Goal: Transaction & Acquisition: Download file/media

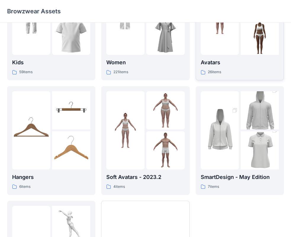
scroll to position [59, 0]
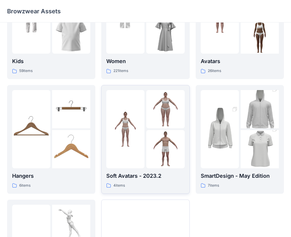
click at [140, 122] on img at bounding box center [125, 129] width 38 height 38
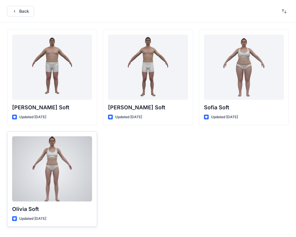
click at [38, 168] on div at bounding box center [52, 168] width 80 height 65
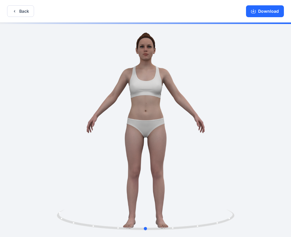
click at [250, 191] on div at bounding box center [145, 129] width 291 height 215
click at [252, 207] on div at bounding box center [145, 129] width 291 height 215
click at [229, 230] on icon at bounding box center [146, 220] width 179 height 22
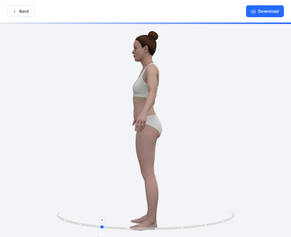
drag, startPoint x: 217, startPoint y: 220, endPoint x: 163, endPoint y: 228, distance: 54.1
click at [164, 227] on icon at bounding box center [146, 220] width 179 height 22
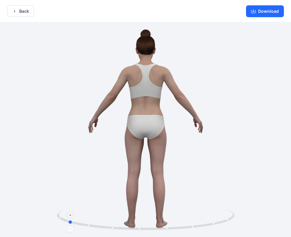
drag, startPoint x: 189, startPoint y: 226, endPoint x: 164, endPoint y: 226, distance: 25.1
click at [164, 226] on icon at bounding box center [146, 220] width 179 height 22
click at [24, 10] on button "Back" at bounding box center [20, 11] width 27 height 12
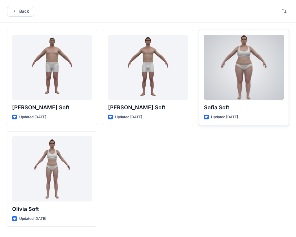
click at [227, 72] on div at bounding box center [244, 67] width 80 height 65
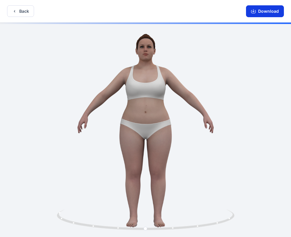
click at [263, 12] on button "Download" at bounding box center [265, 11] width 38 height 12
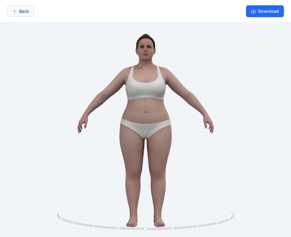
click at [23, 9] on button "Back" at bounding box center [20, 11] width 27 height 12
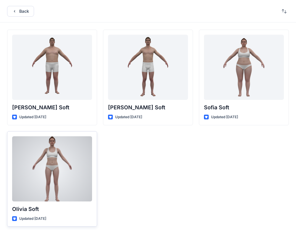
click at [31, 170] on div at bounding box center [52, 168] width 80 height 65
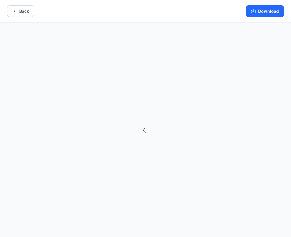
click at [277, 10] on button "Download" at bounding box center [265, 11] width 38 height 12
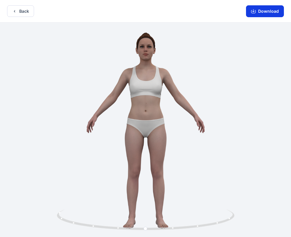
click at [257, 9] on button "Download" at bounding box center [265, 11] width 38 height 12
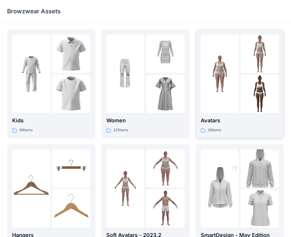
click at [221, 84] on img at bounding box center [220, 74] width 38 height 38
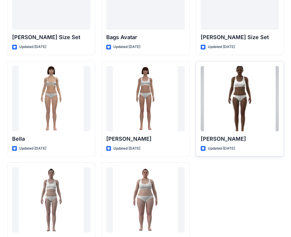
scroll to position [706, 0]
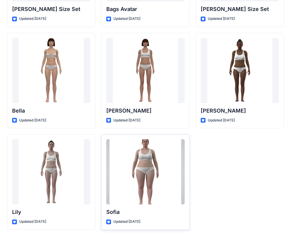
click at [144, 155] on div at bounding box center [145, 171] width 78 height 65
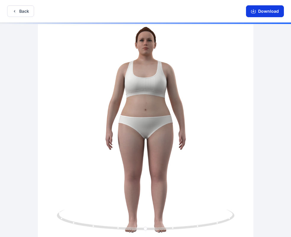
click at [274, 12] on button "Download" at bounding box center [265, 11] width 38 height 12
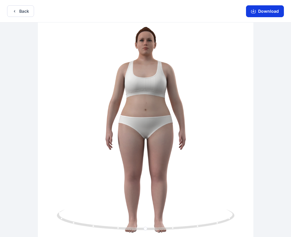
click at [274, 12] on button "Download" at bounding box center [265, 11] width 38 height 12
